Goal: Answer question/provide support

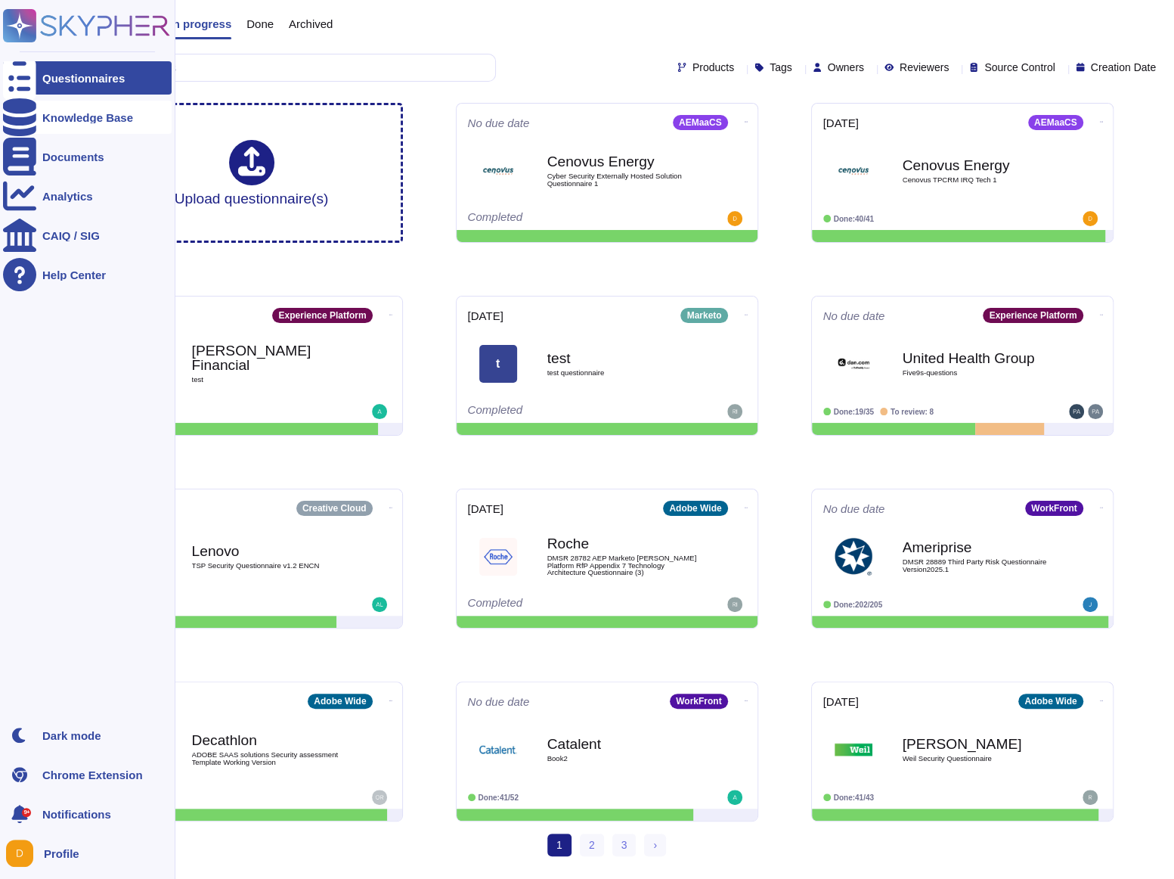
click at [22, 126] on div at bounding box center [19, 117] width 33 height 33
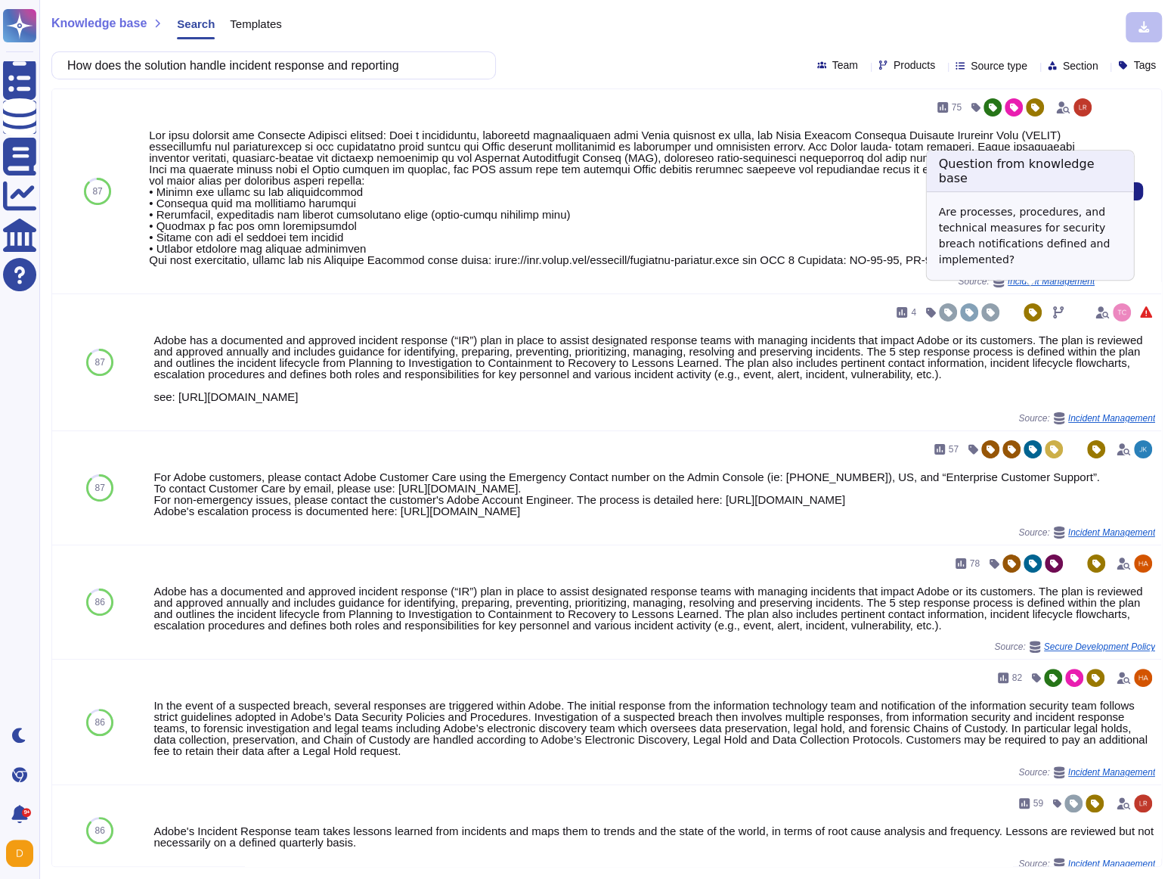
click at [1033, 286] on span "Incident Management" at bounding box center [1051, 281] width 87 height 9
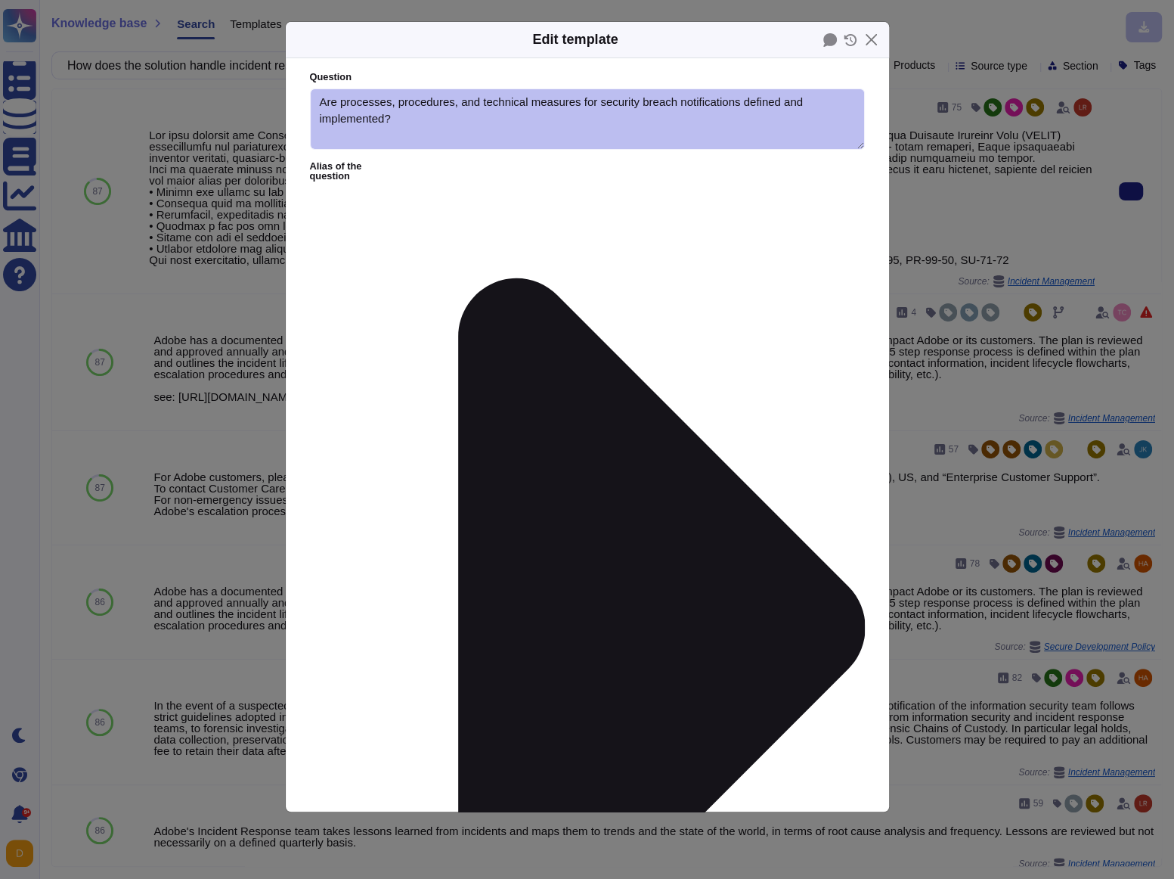
type textarea "Are processes, procedures, and technical measures for security breach notificat…"
type textarea "Lor ipsu dolorsit ame Consecte Adipisci elitsed: Doei t incididuntu, laboreetd …"
click at [866, 44] on button "Close" at bounding box center [871, 39] width 23 height 23
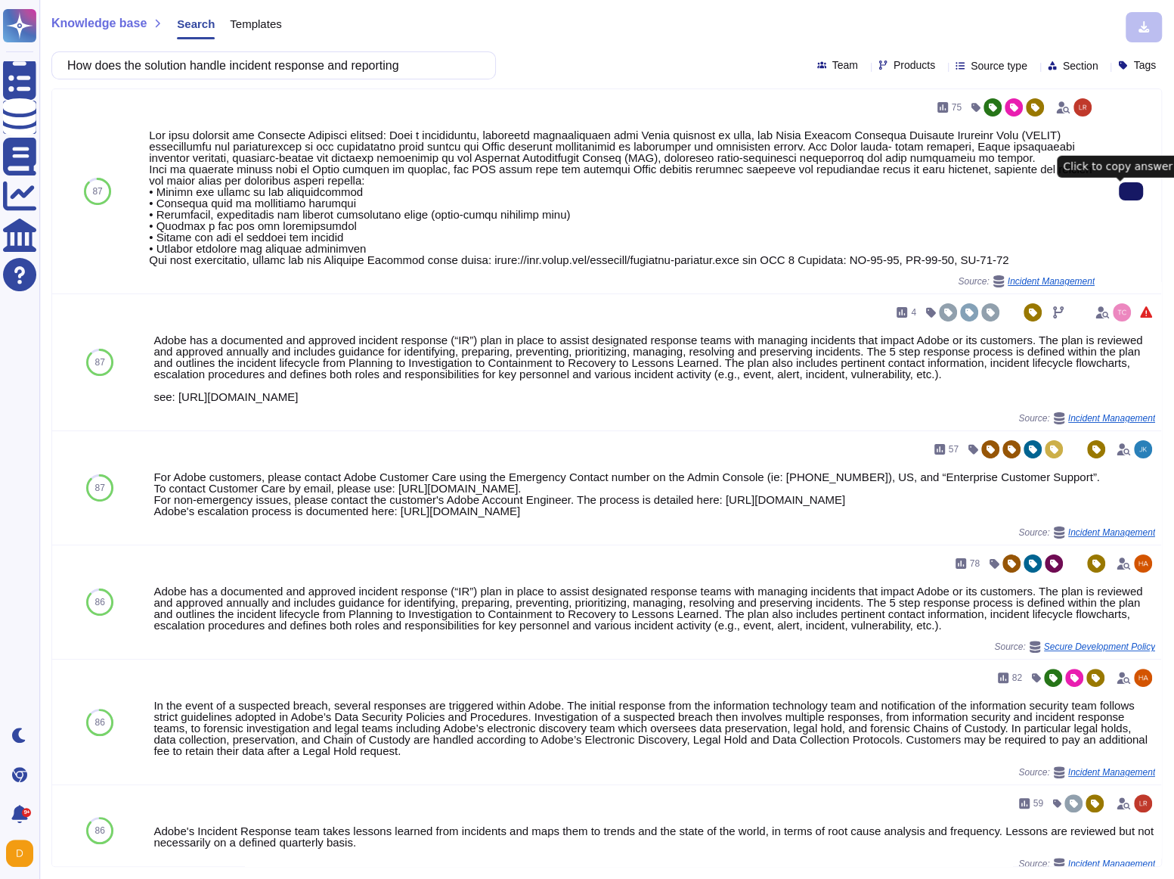
click at [1131, 191] on icon at bounding box center [1131, 191] width 0 height 0
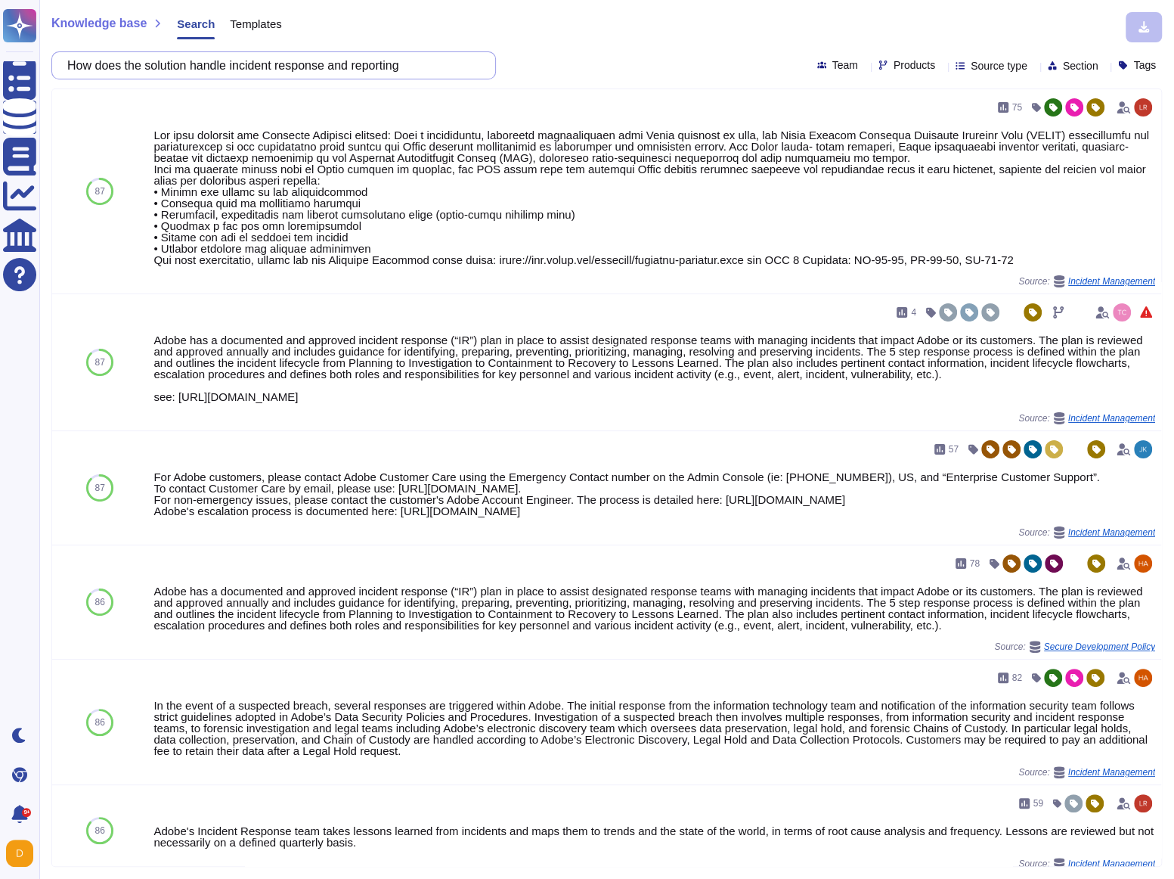
click at [316, 70] on input "How does the solution handle incident response and reporting" at bounding box center [270, 65] width 420 height 26
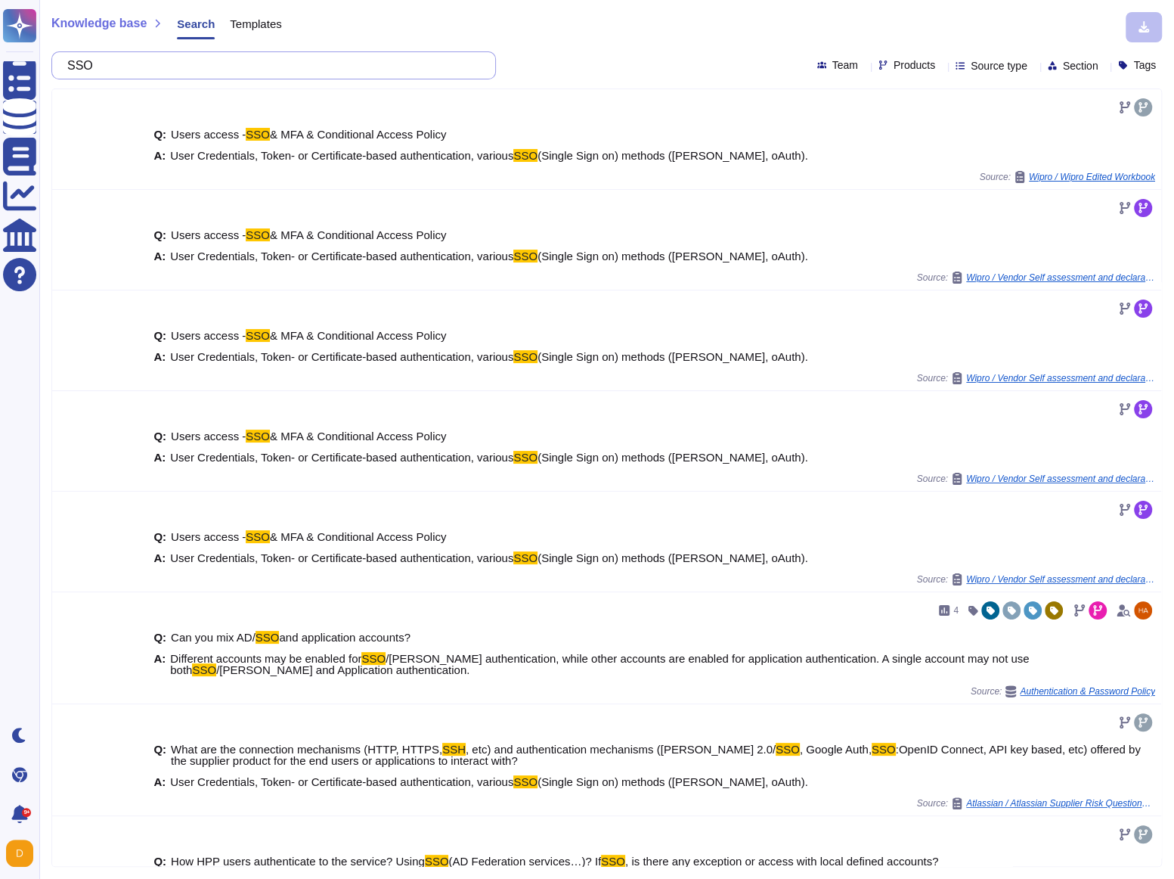
click at [170, 73] on input "SSO" at bounding box center [270, 65] width 420 height 26
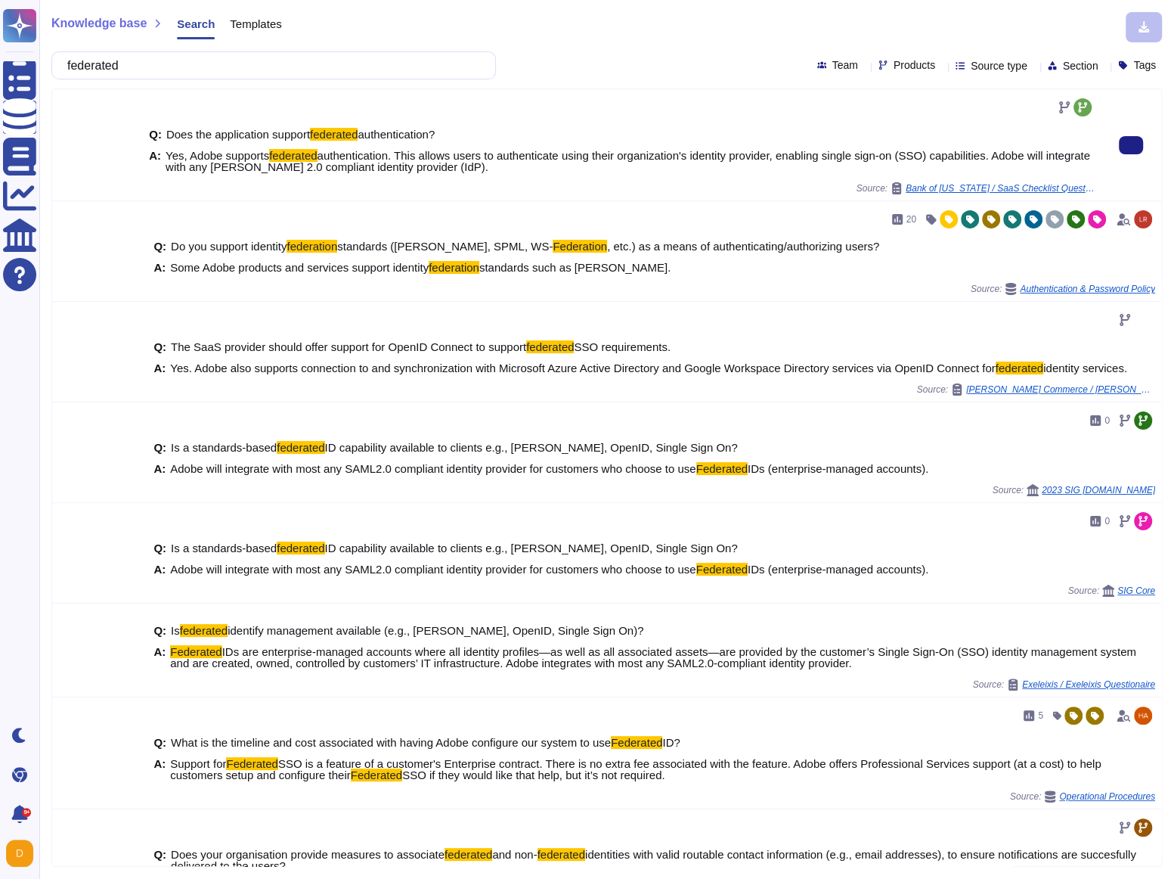
type input "federated"
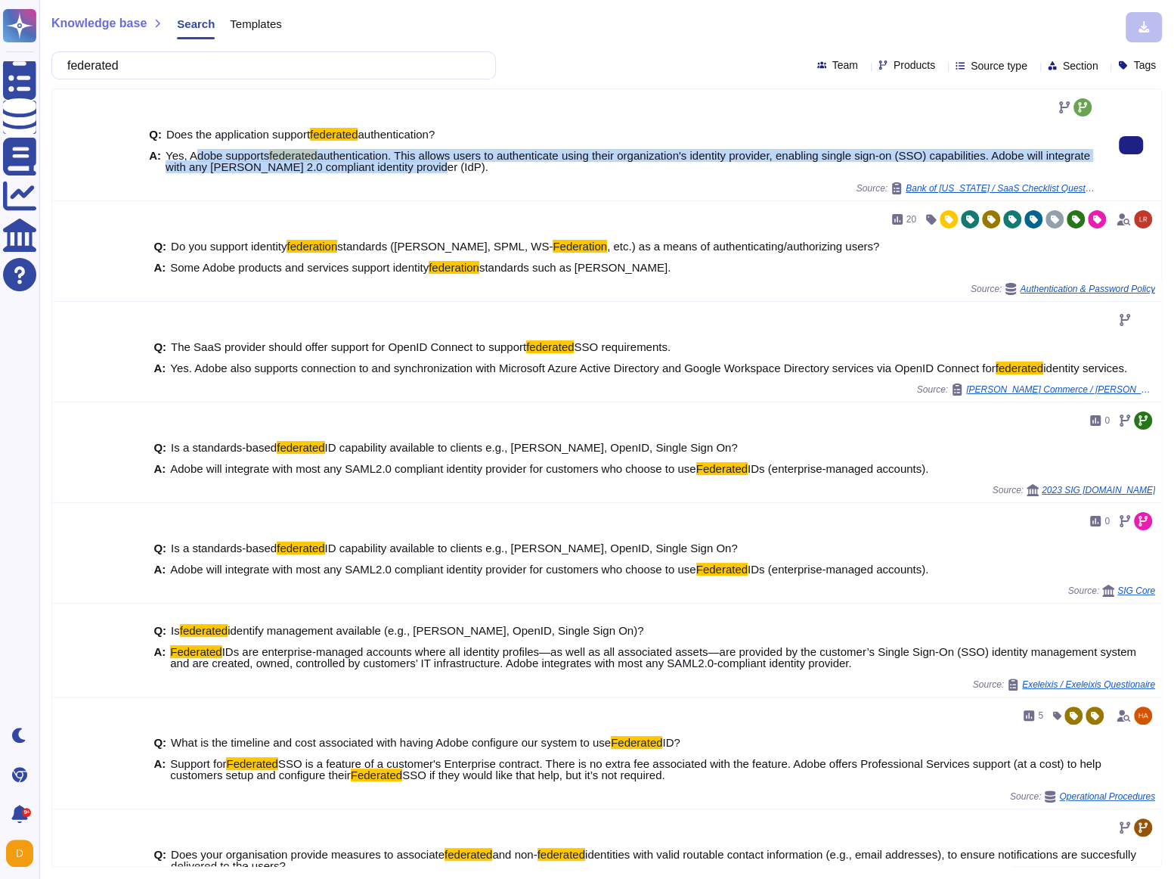
drag, startPoint x: 193, startPoint y: 155, endPoint x: 478, endPoint y: 169, distance: 285.5
click at [478, 169] on span "Yes, Adobe supports federated authentication. This allows users to authenticate…" at bounding box center [630, 161] width 929 height 23
copy span "dobe supports federated authentication. This allows users to authenticate using…"
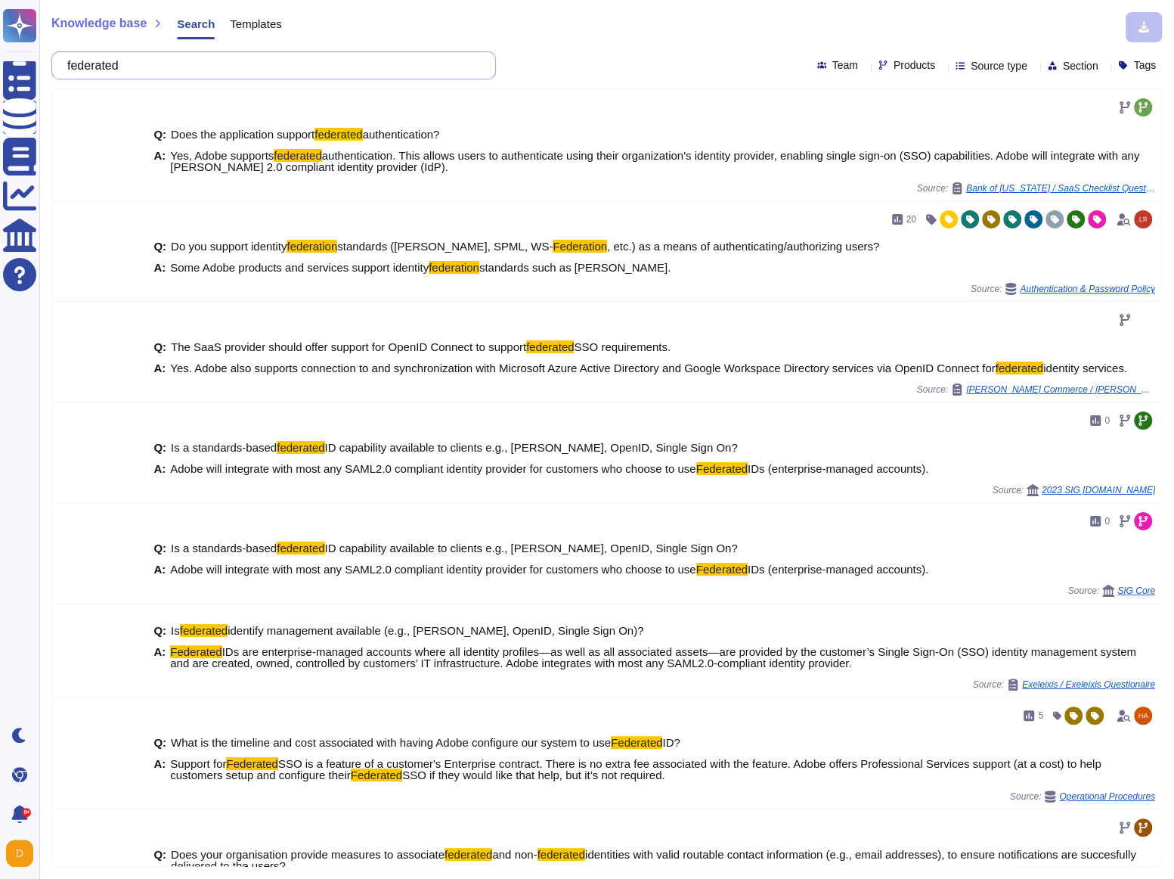
click at [151, 69] on input "federated" at bounding box center [270, 65] width 420 height 26
paste input "Provision of user access and security roles for defined user groups, including:…"
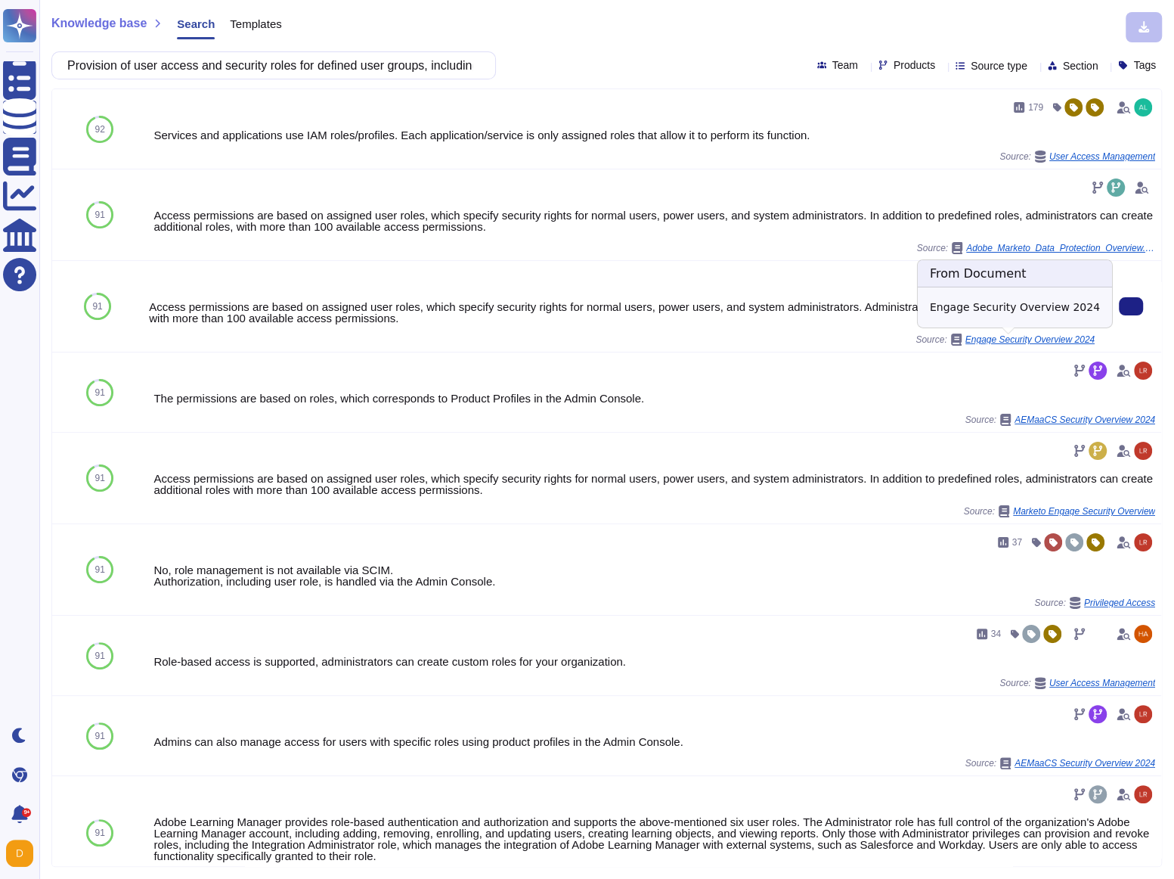
click at [1023, 342] on span "Engage Security Overview 2024" at bounding box center [1030, 339] width 129 height 9
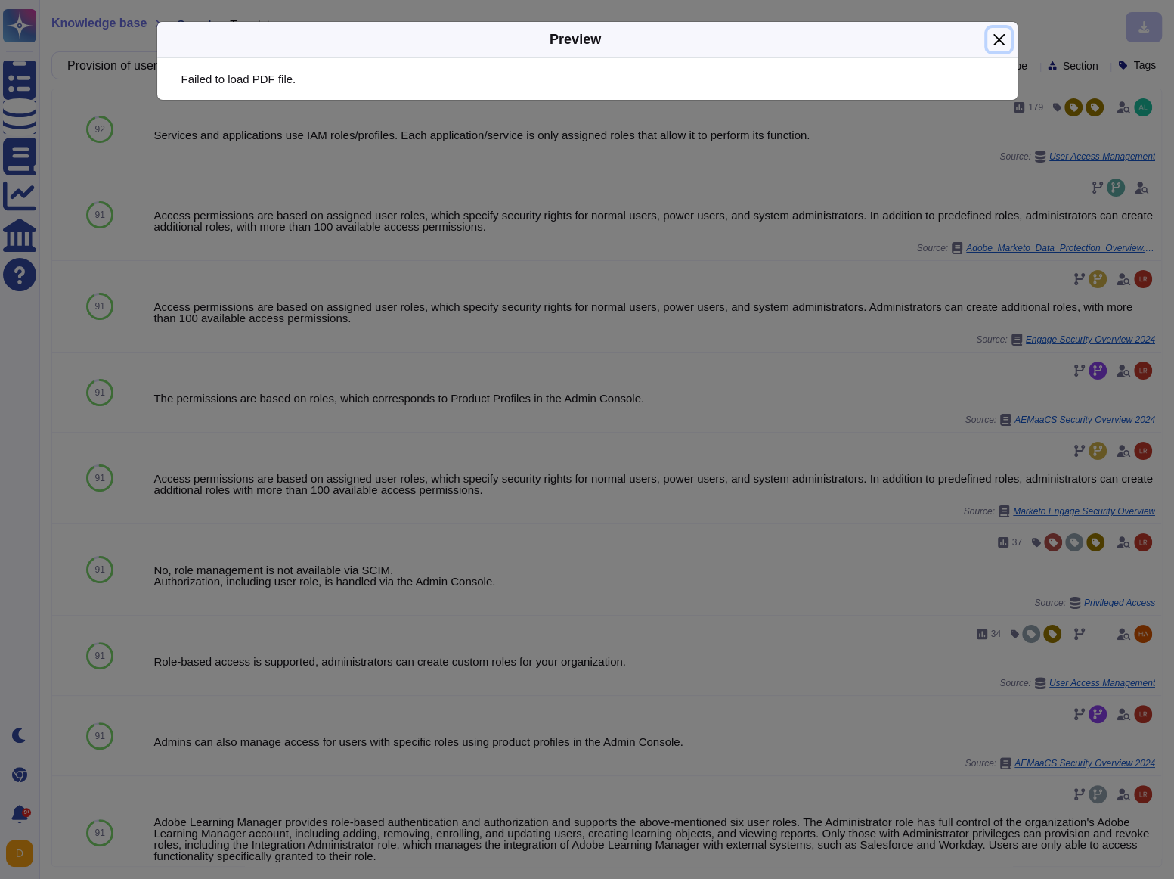
click at [997, 45] on button "Close" at bounding box center [999, 39] width 23 height 23
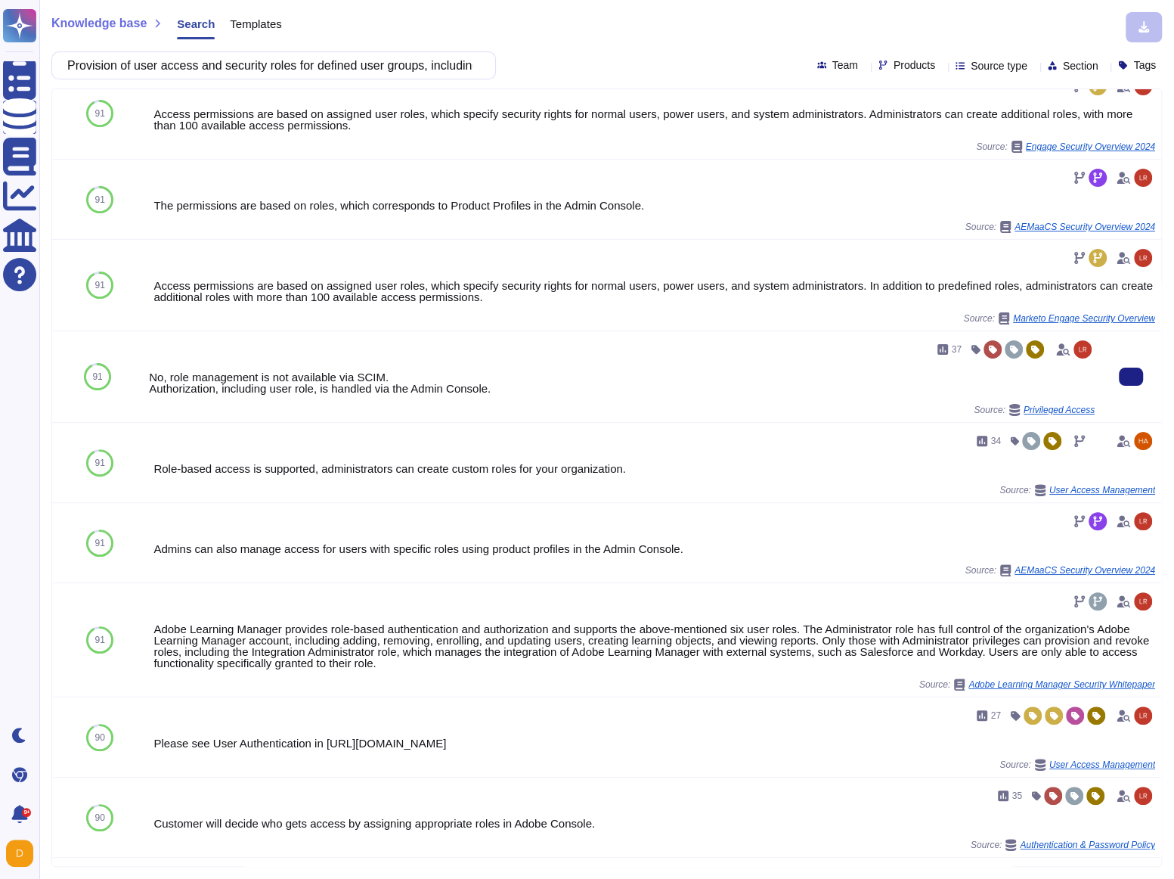
scroll to position [192, 0]
click at [212, 67] on input "Provision of user access and security roles for defined user groups, including:…" at bounding box center [270, 65] width 420 height 26
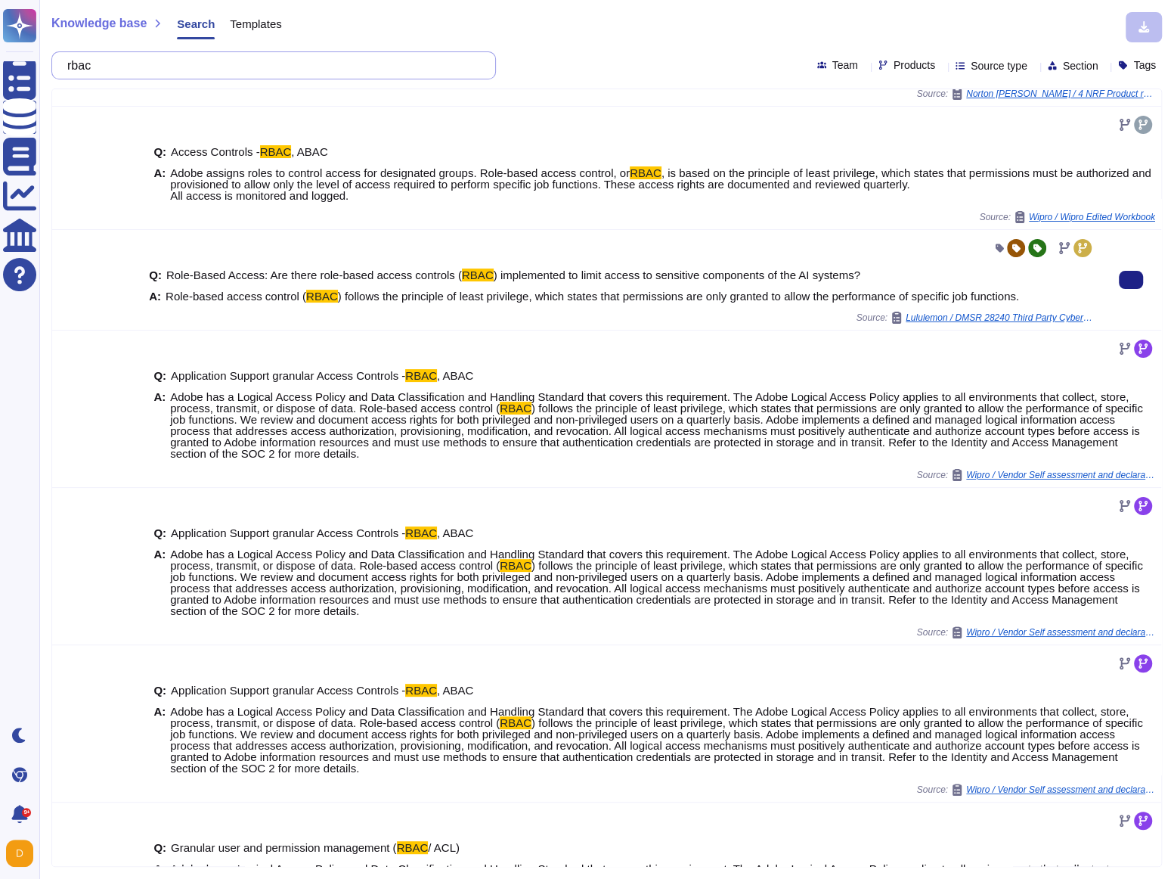
scroll to position [82, 0]
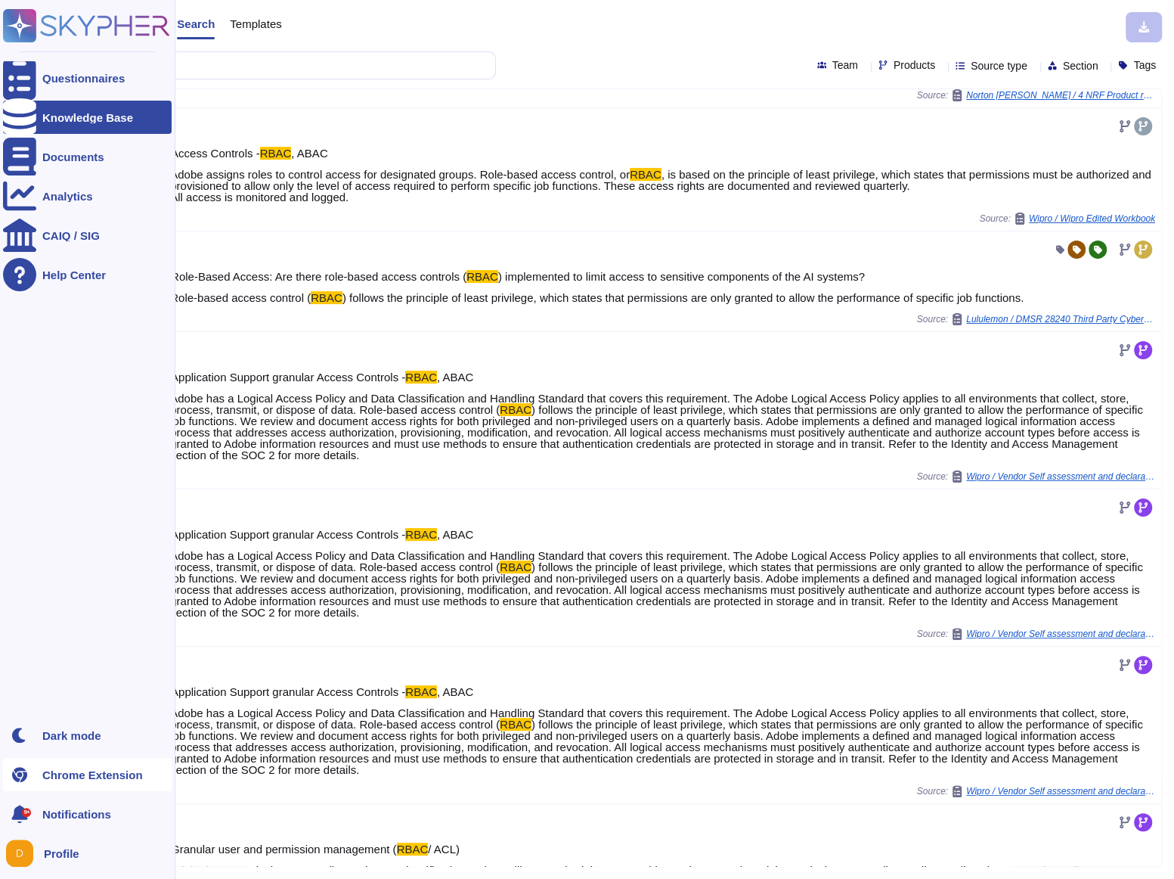
type input "rbac"
